Goal: Navigation & Orientation: Find specific page/section

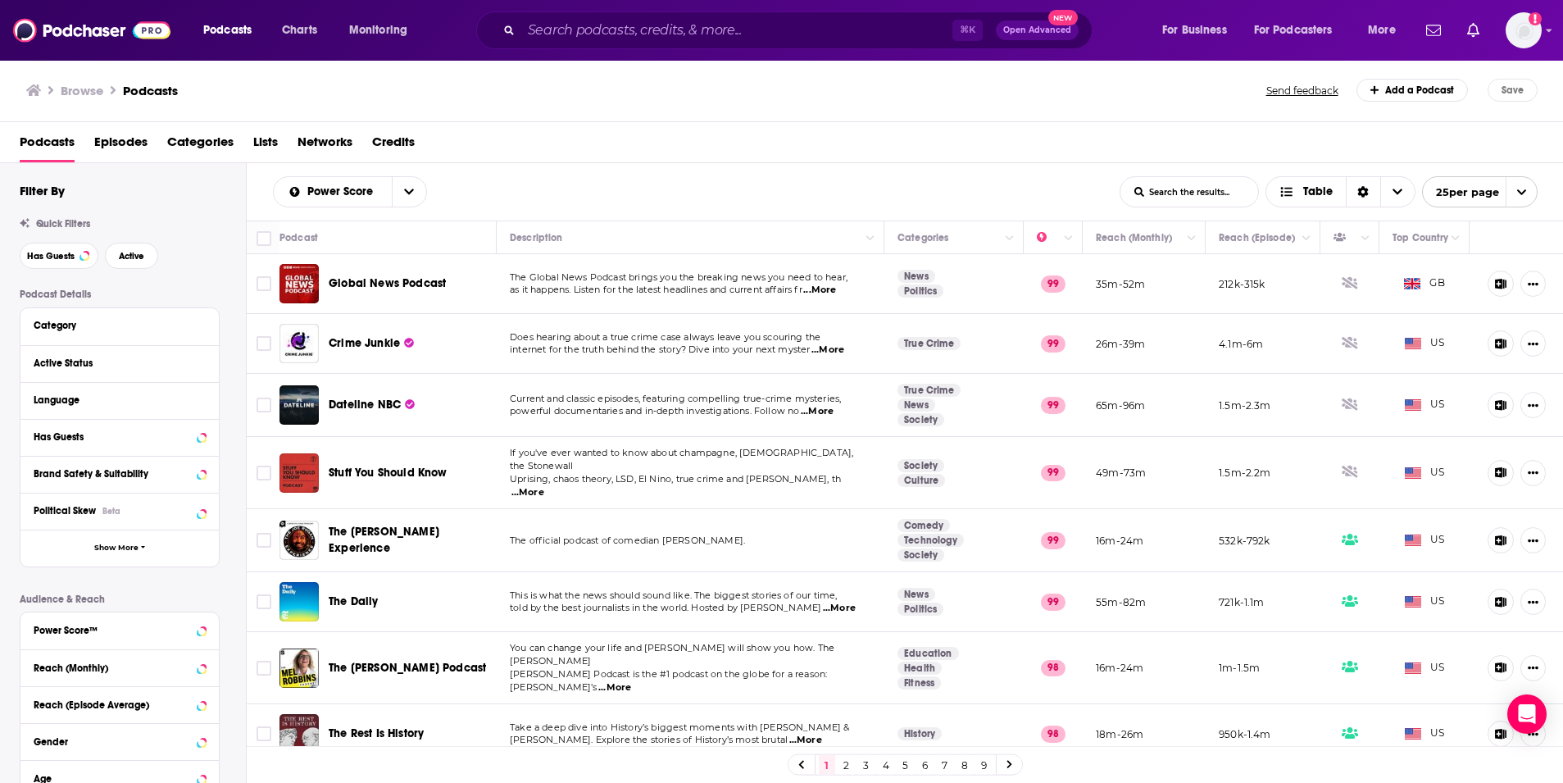
scroll to position [1050, 0]
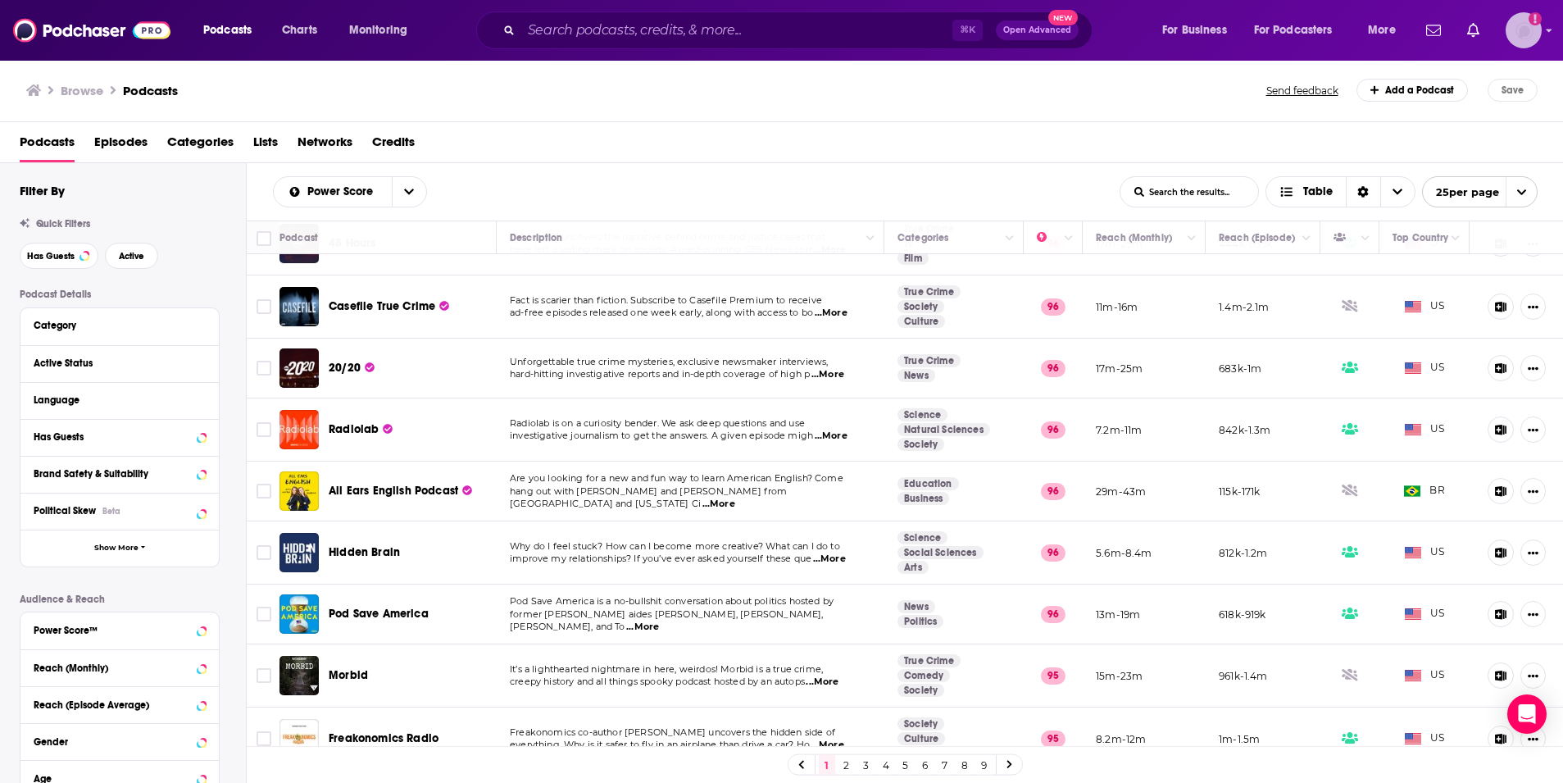
click at [1530, 34] on img "Logged in as Gagehuber" at bounding box center [1524, 30] width 36 height 36
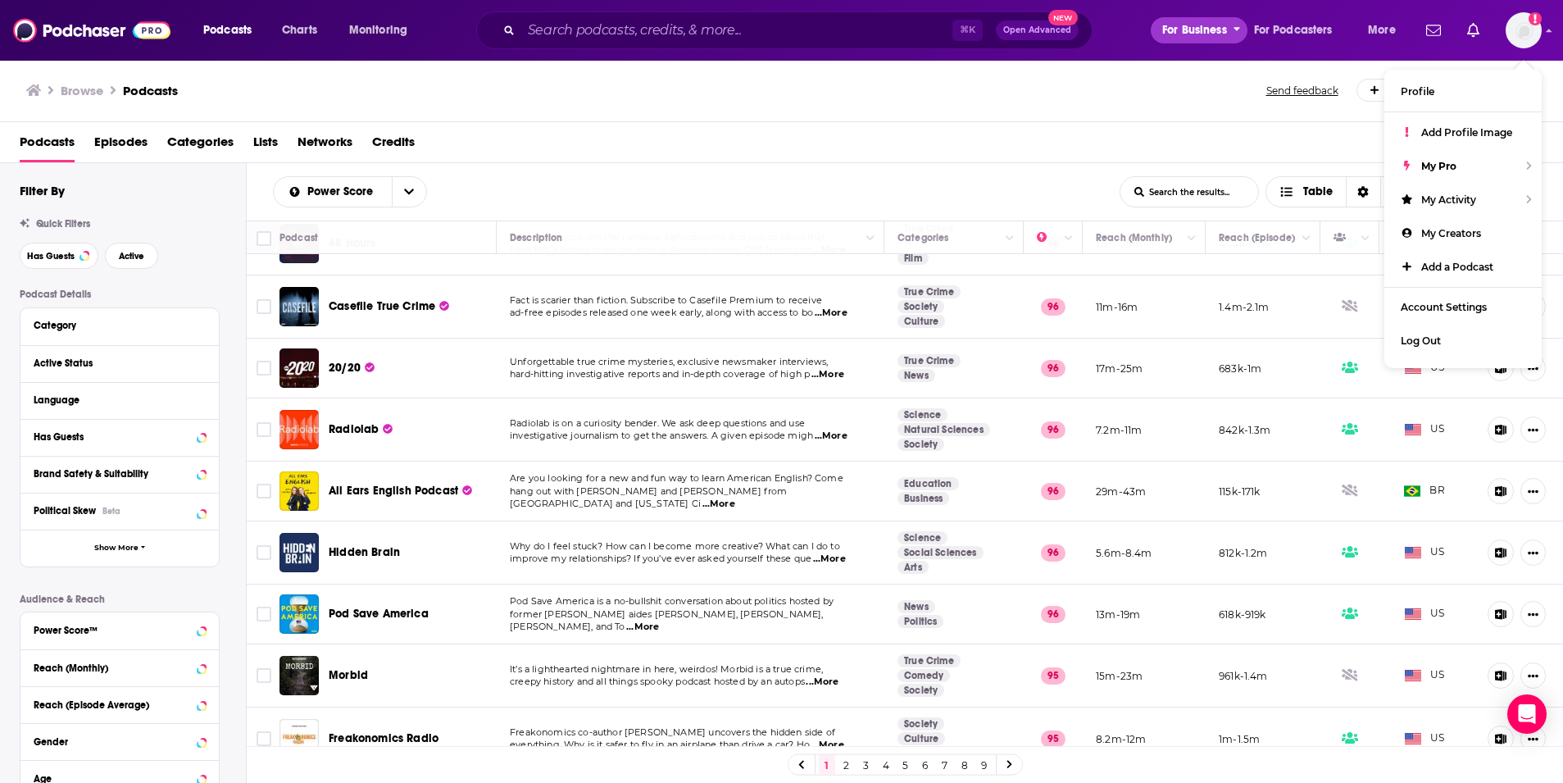
click at [1197, 38] on span "For Business" at bounding box center [1194, 30] width 65 height 23
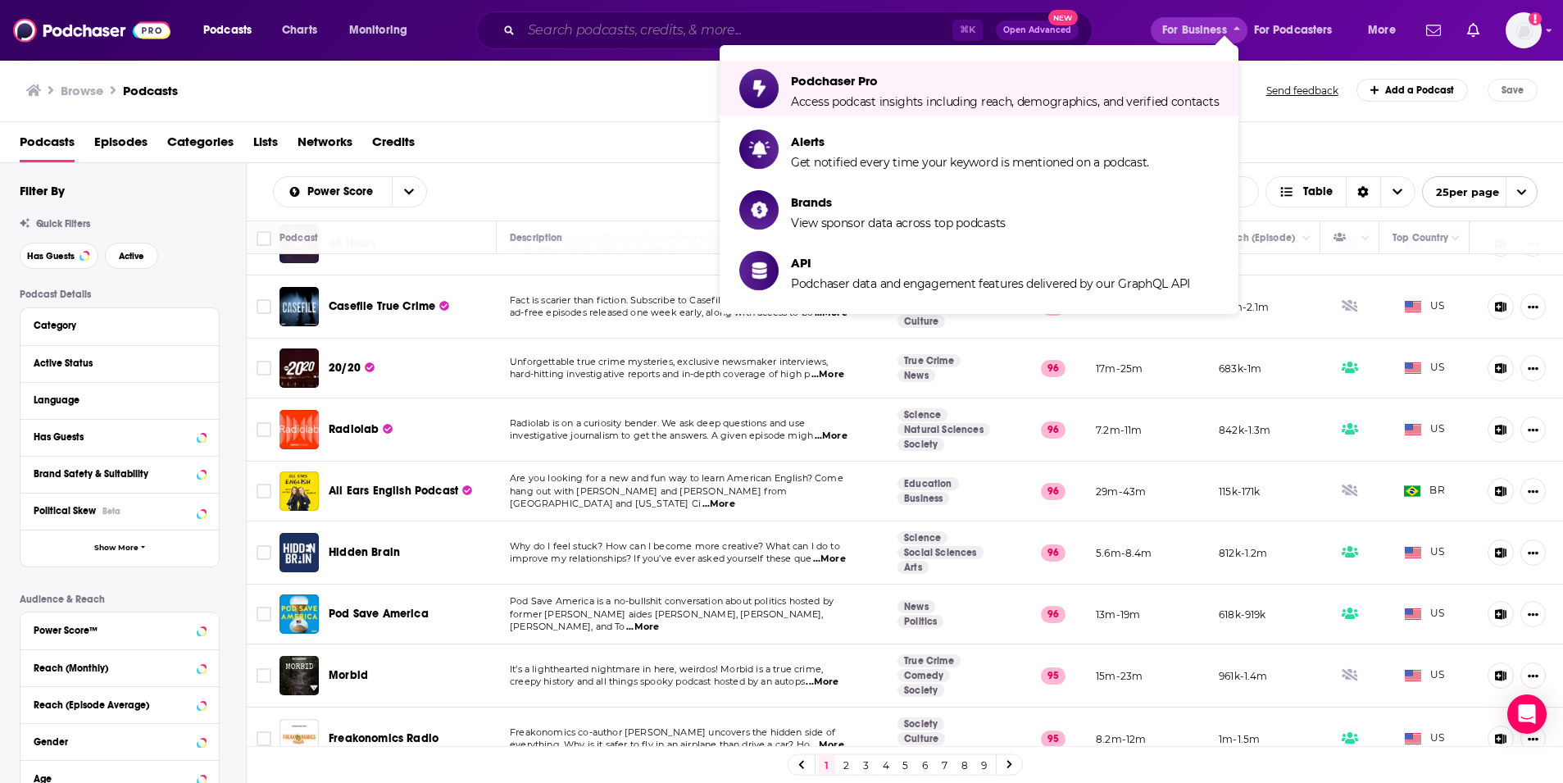
click at [733, 33] on input "Search podcasts, credits, & more..." at bounding box center [736, 30] width 431 height 26
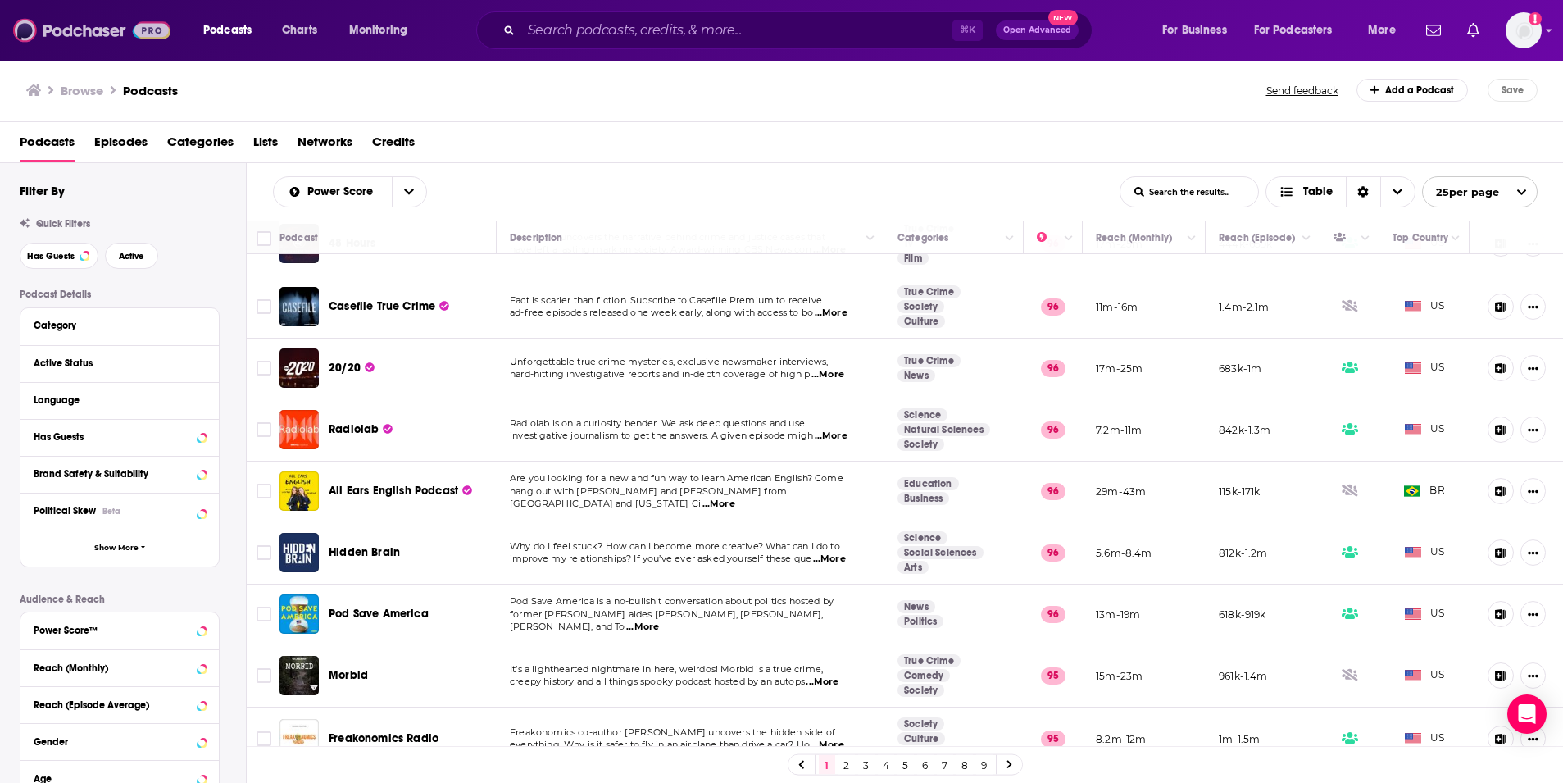
click at [89, 30] on img at bounding box center [91, 30] width 157 height 31
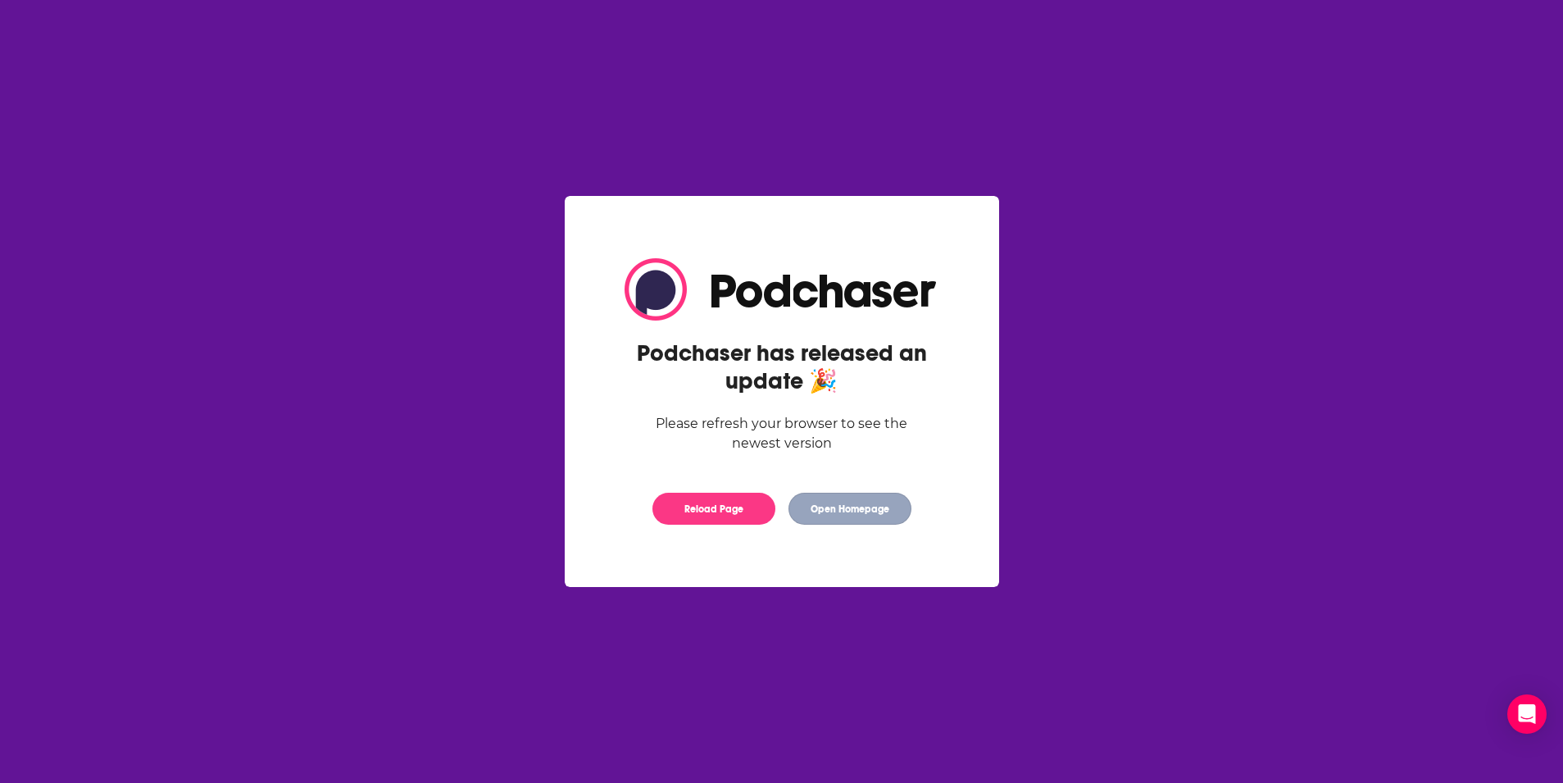
click at [877, 512] on button "Open Homepage" at bounding box center [850, 509] width 123 height 32
click at [846, 509] on button "Open Homepage" at bounding box center [850, 509] width 123 height 32
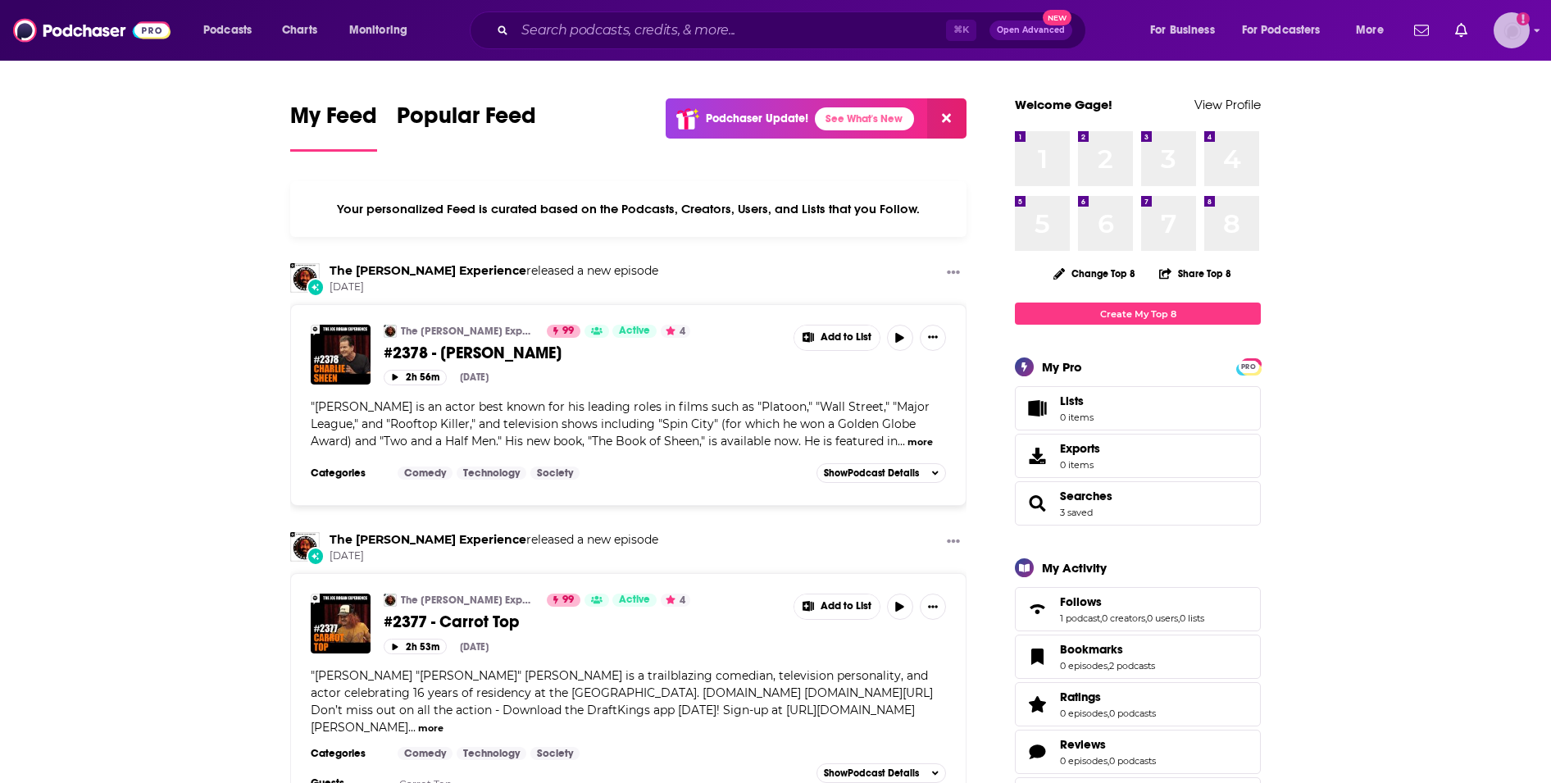
click at [1505, 27] on img "Logged in as Gagehuber" at bounding box center [1512, 30] width 36 height 36
